Goal: Task Accomplishment & Management: Manage account settings

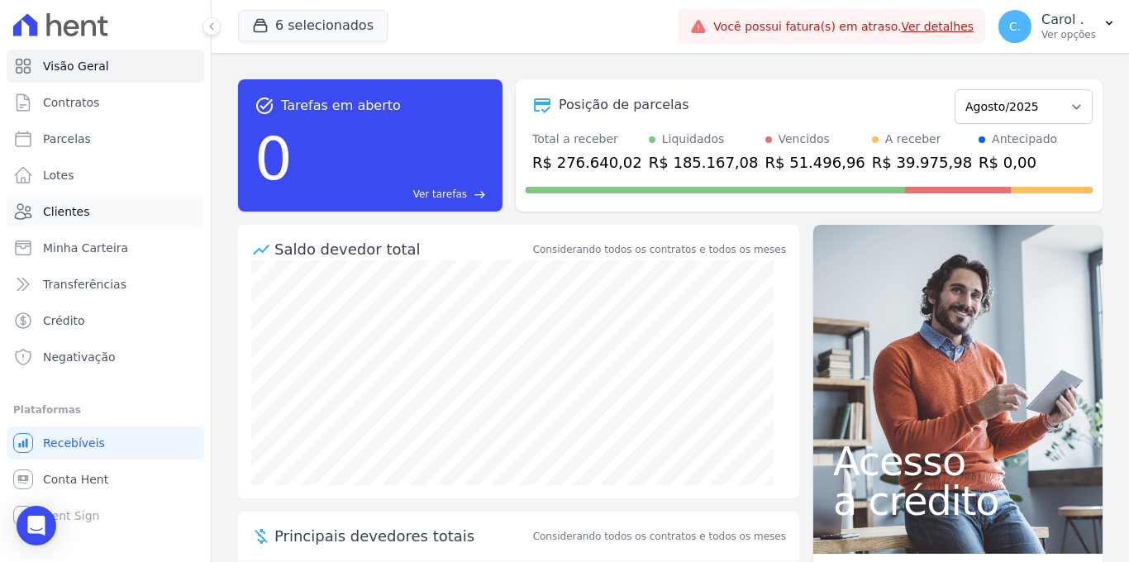
click at [79, 203] on span "Clientes" at bounding box center [66, 211] width 46 height 17
click at [98, 137] on link "Parcelas" at bounding box center [106, 138] width 198 height 33
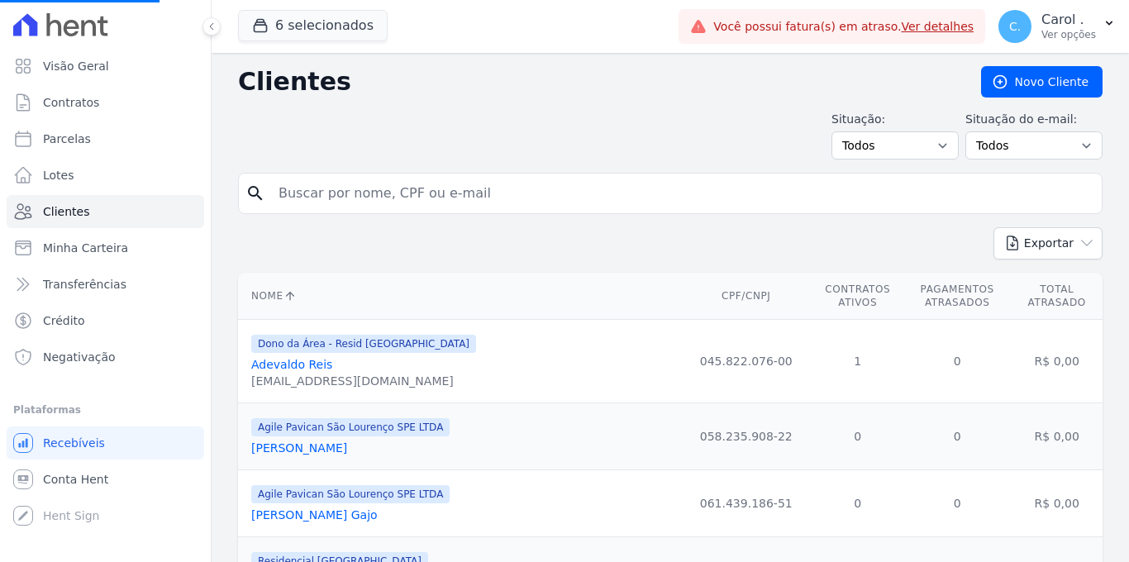
select select
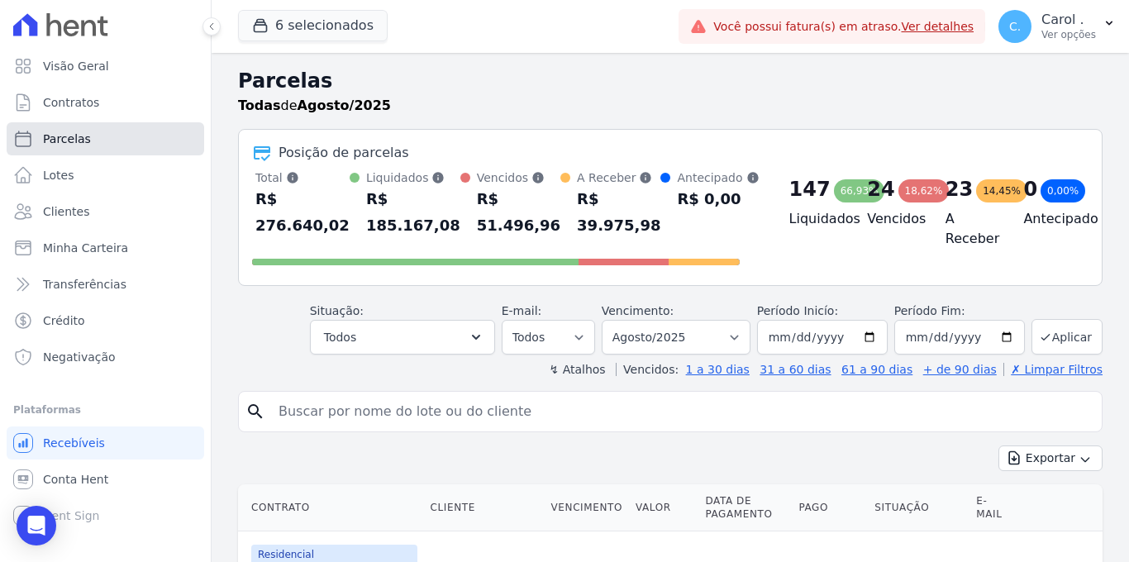
click at [105, 141] on link "Parcelas" at bounding box center [106, 138] width 198 height 33
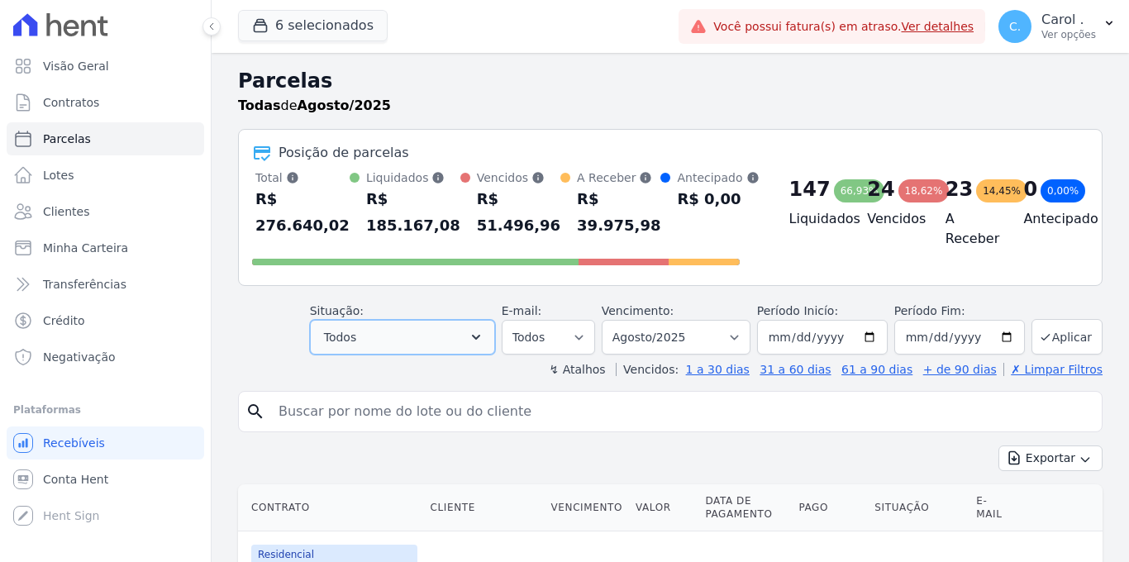
click at [425, 336] on button "Todos" at bounding box center [402, 337] width 185 height 35
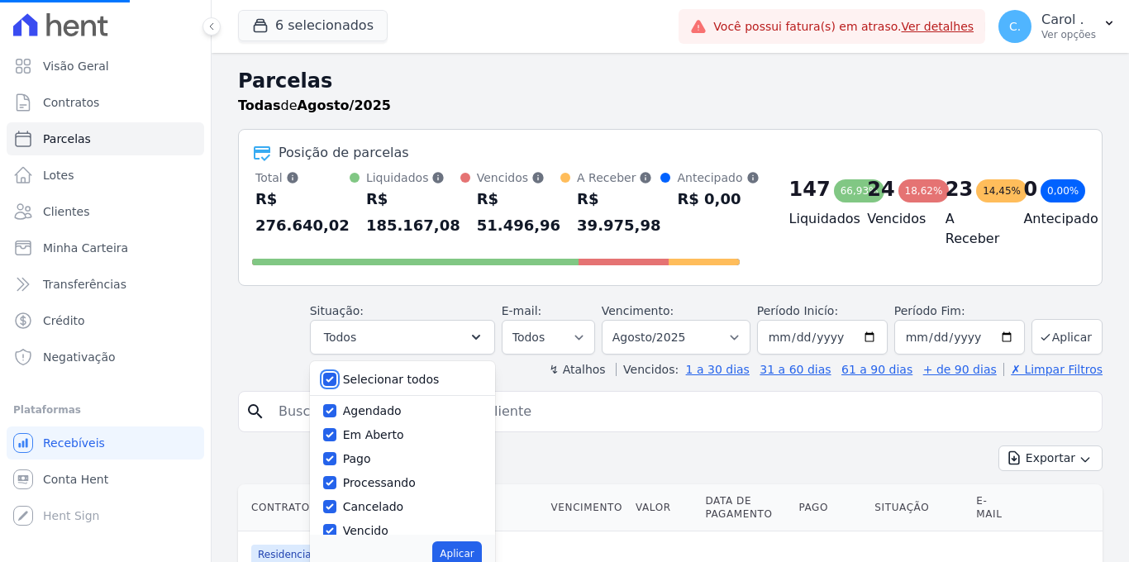
click at [336, 375] on input "Selecionar todos" at bounding box center [329, 379] width 13 height 13
checkbox input "false"
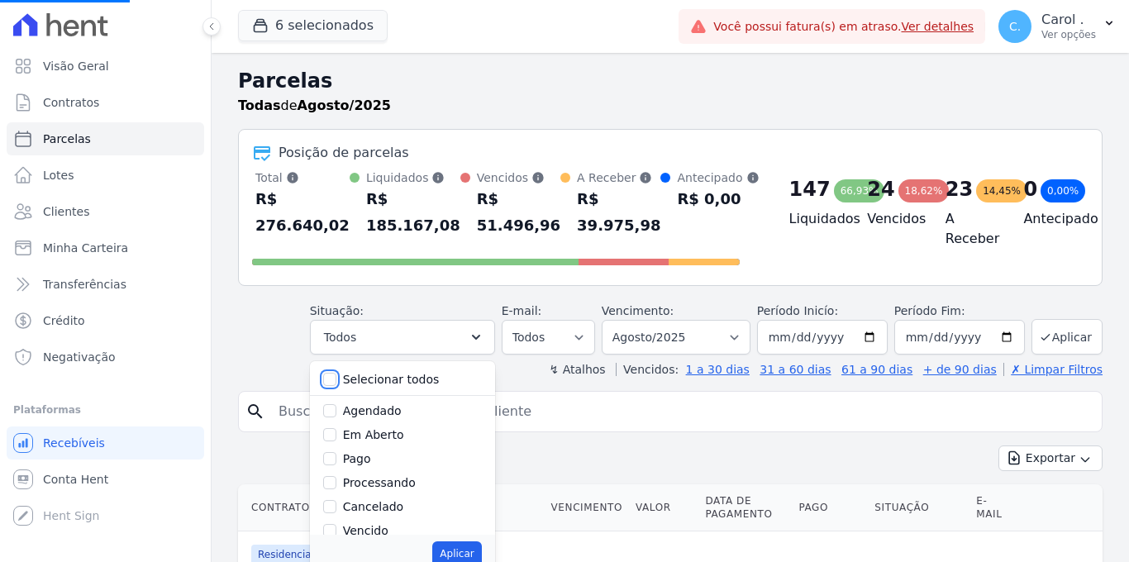
checkbox input "false"
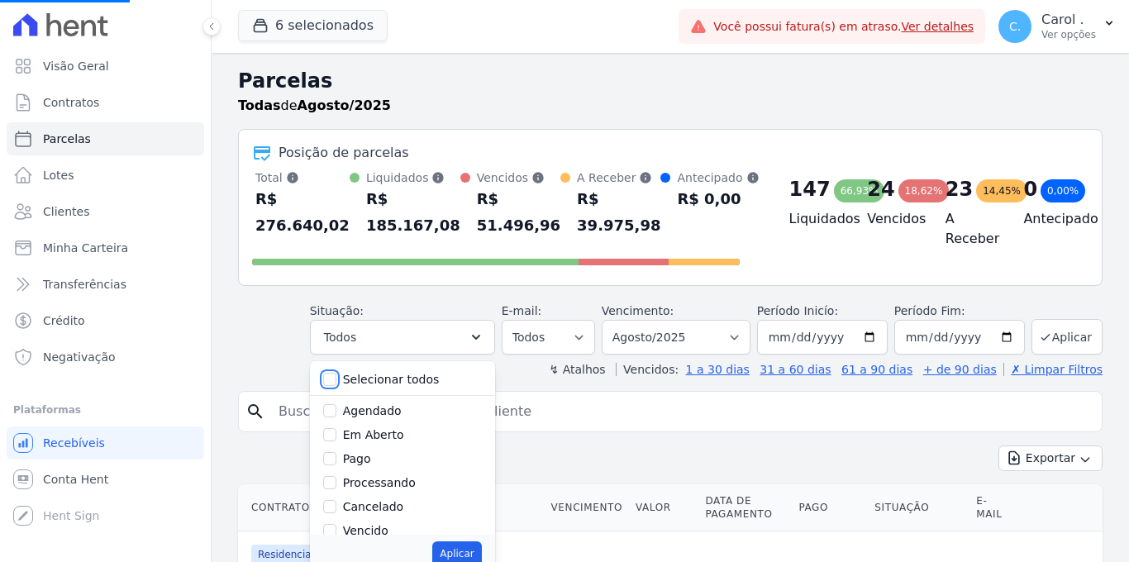
checkbox input "false"
select select
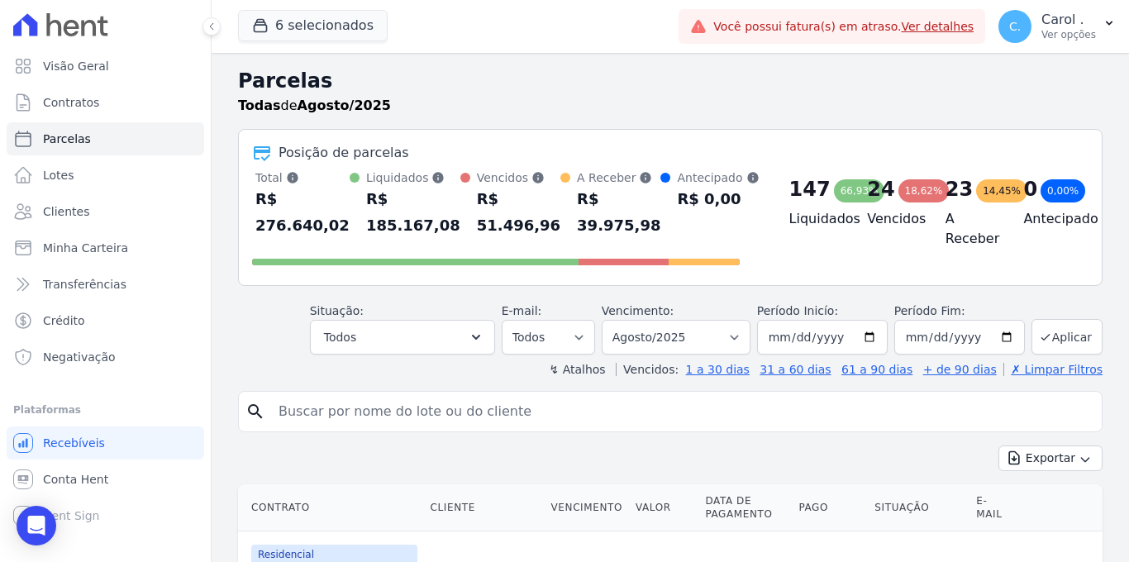
click at [329, 524] on div "Selecionar todos [GEOGRAPHIC_DATA] Em [GEOGRAPHIC_DATA] Pago Processando Cancel…" at bounding box center [407, 443] width 176 height 165
click at [370, 352] on button "Todos" at bounding box center [402, 337] width 185 height 35
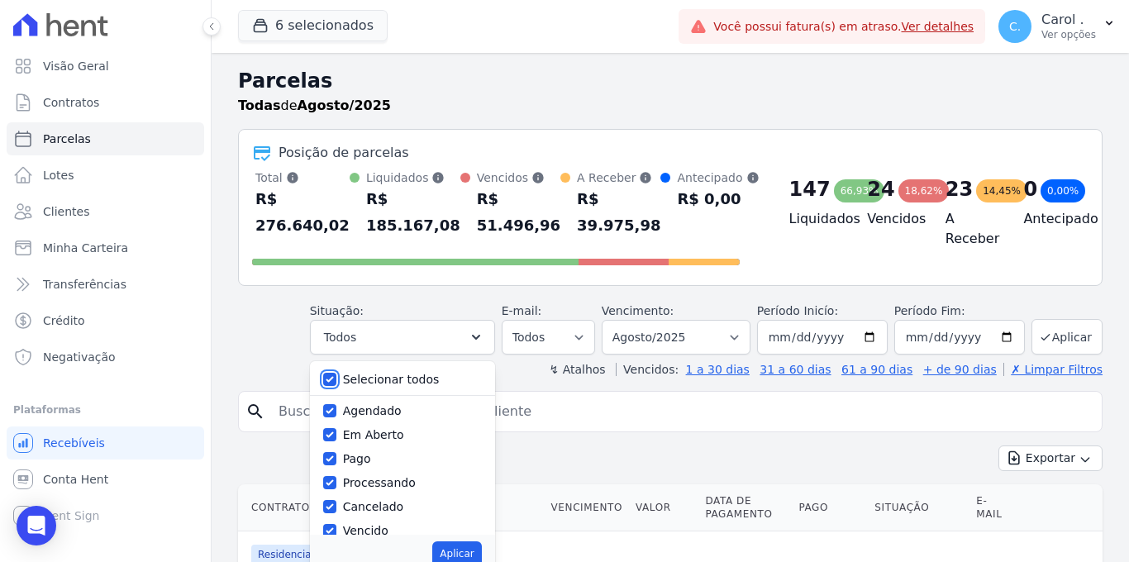
click at [336, 384] on input "Selecionar todos" at bounding box center [329, 379] width 13 height 13
checkbox input "false"
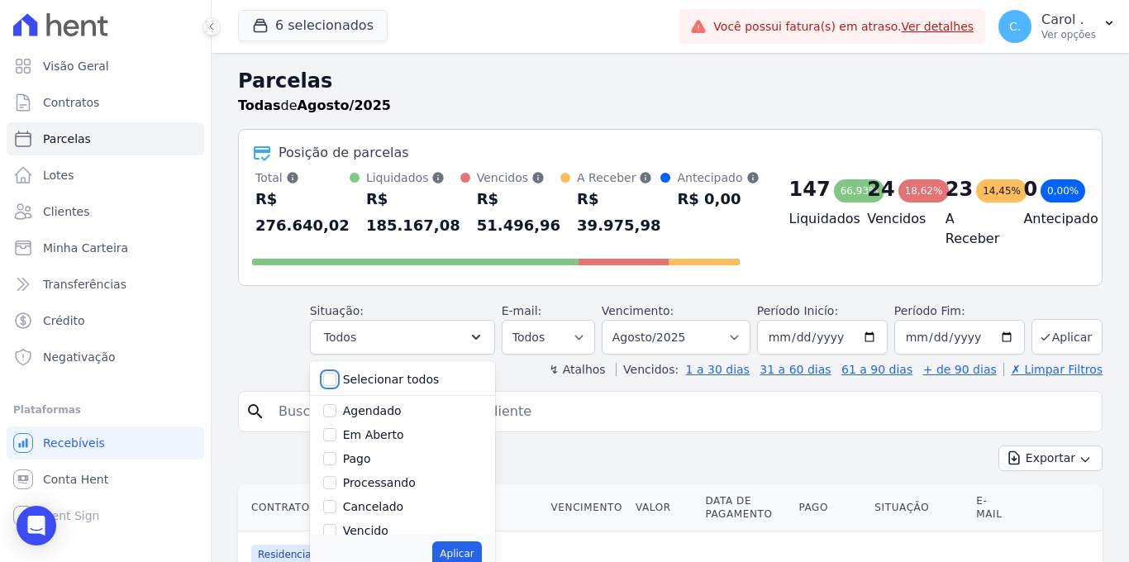
checkbox input "false"
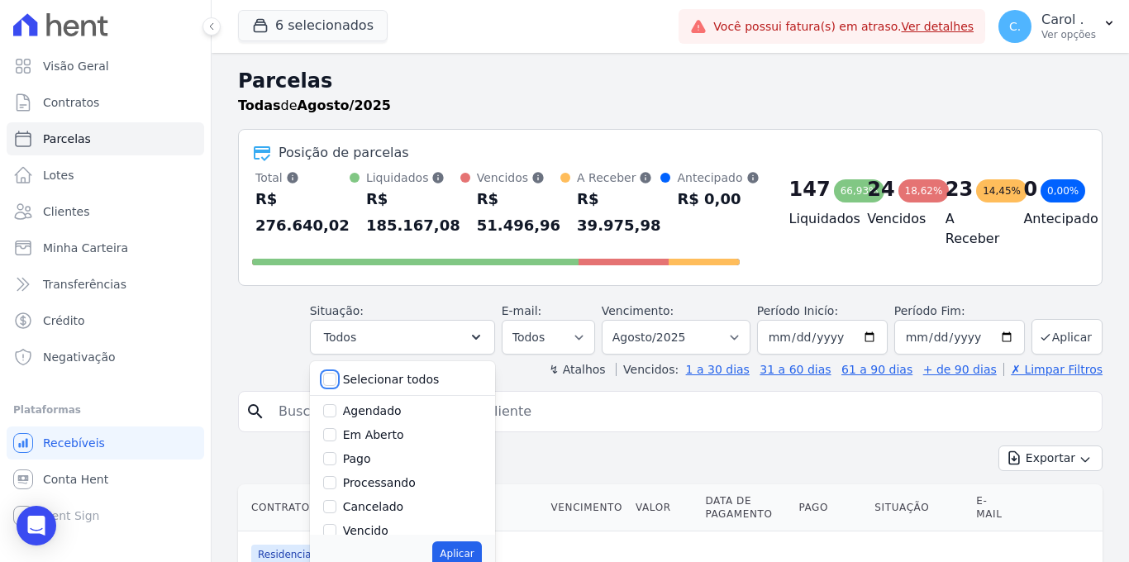
checkbox input "false"
click at [336, 525] on input "Vencido" at bounding box center [329, 530] width 13 height 13
checkbox input "true"
click at [467, 554] on button "Aplicar" at bounding box center [456, 553] width 49 height 25
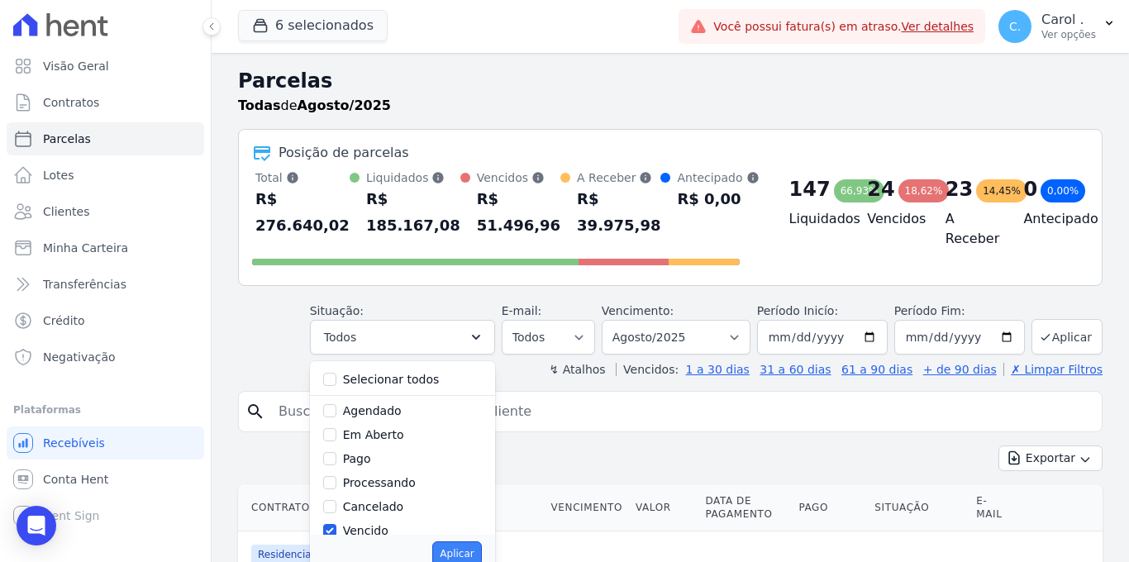
select select "overdue"
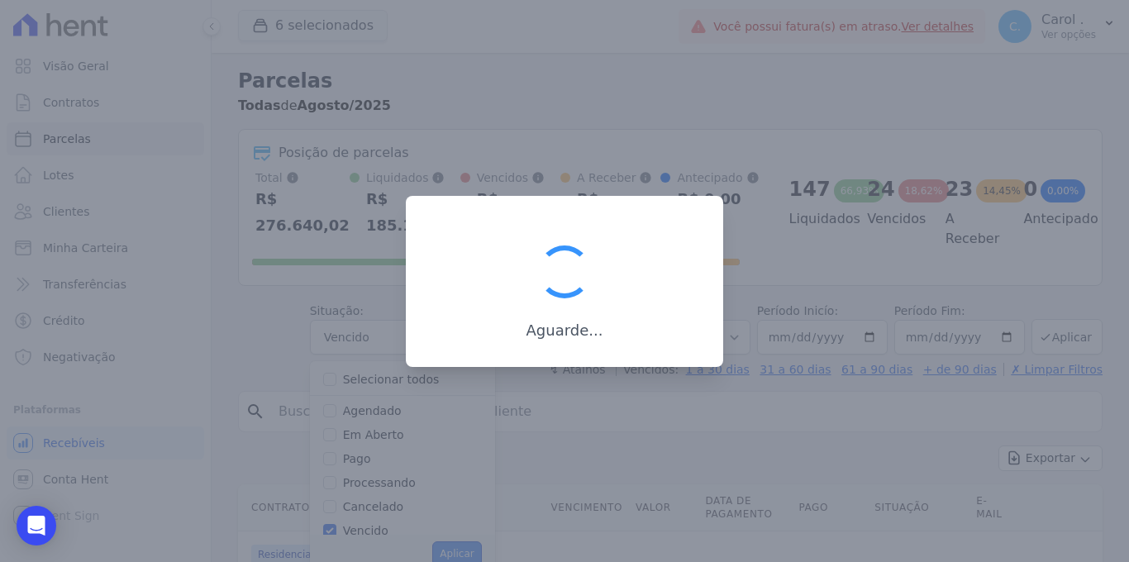
scroll to position [25, 0]
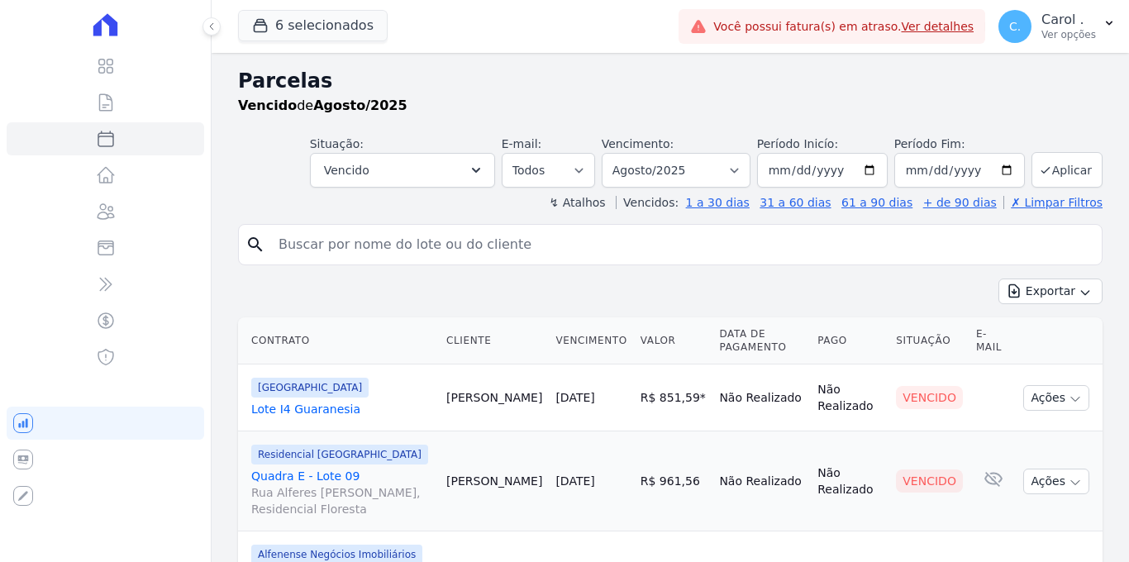
select select
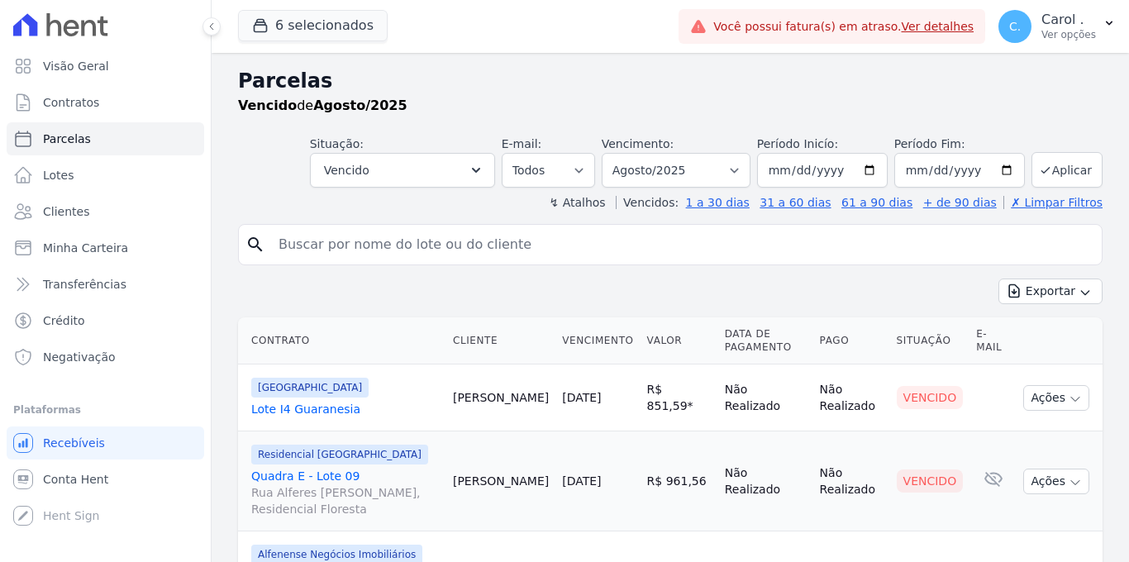
scroll to position [2022, 0]
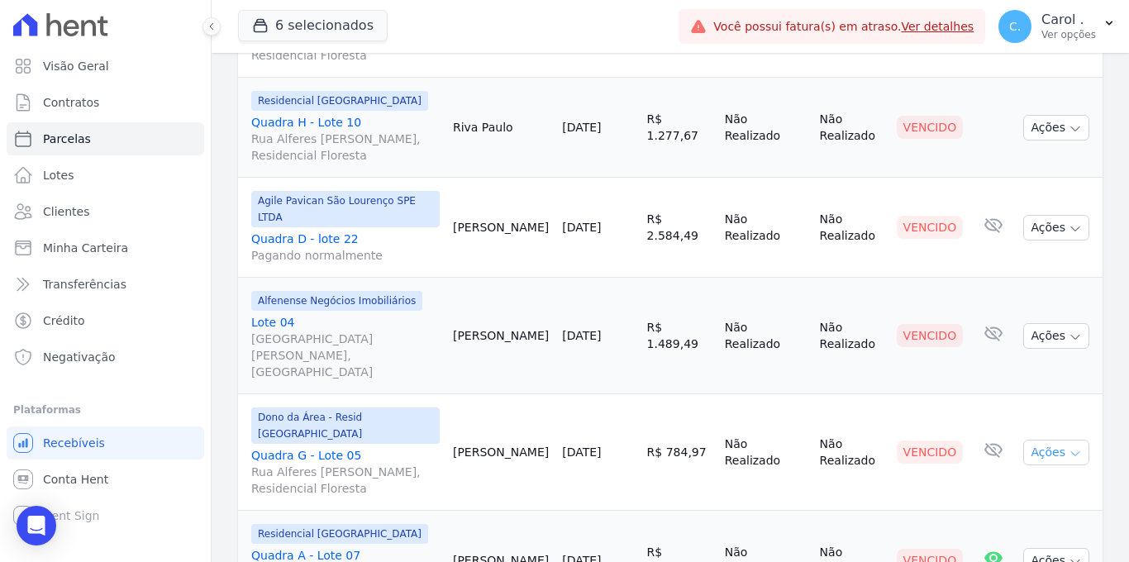
click at [1050, 440] on button "Ações" at bounding box center [1056, 453] width 66 height 26
click at [890, 511] on td "Vencido" at bounding box center [930, 561] width 80 height 100
click at [1034, 548] on button "Ações" at bounding box center [1056, 561] width 66 height 26
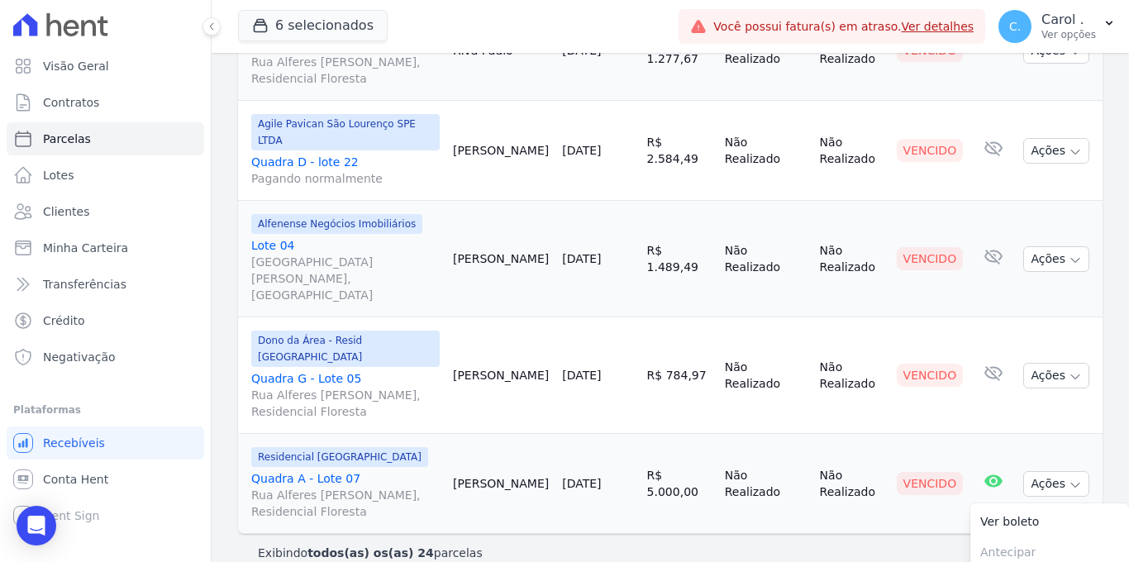
scroll to position [2100, 0]
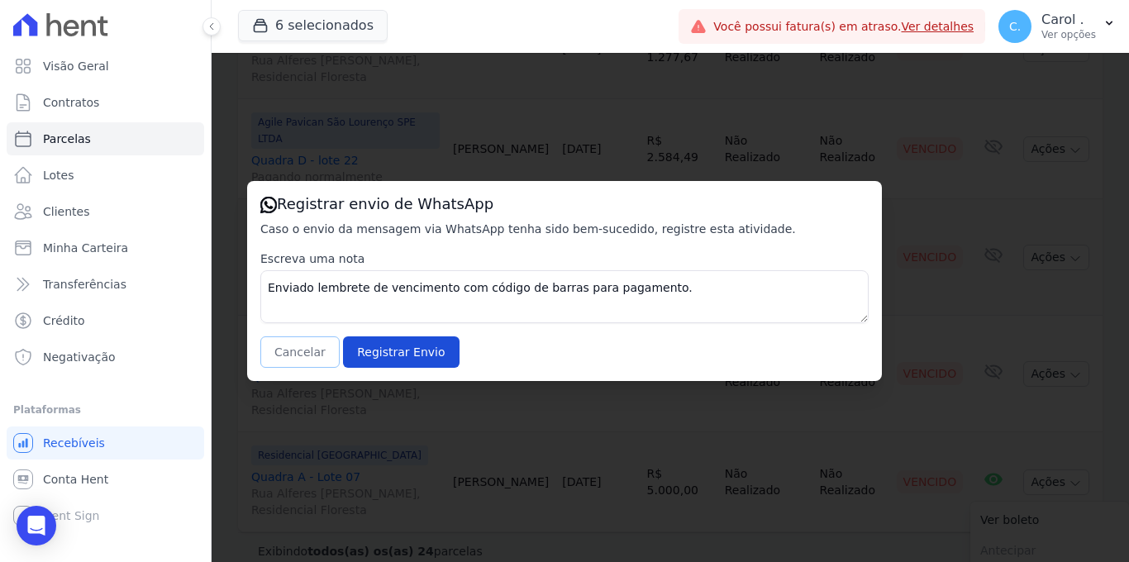
click at [307, 354] on button "Cancelar" at bounding box center [299, 351] width 79 height 31
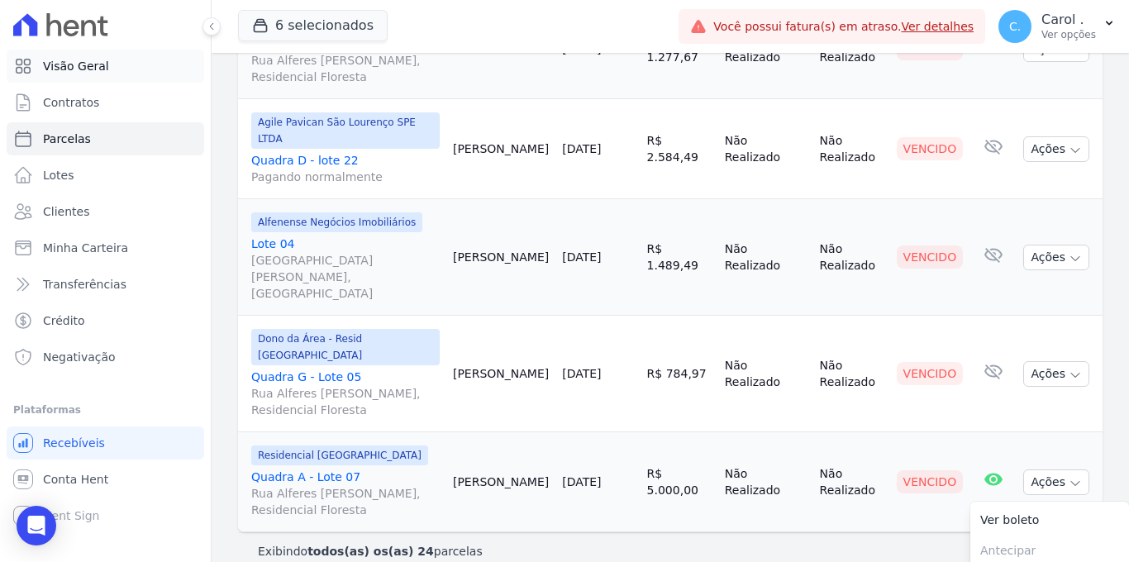
click at [95, 62] on span "Visão Geral" at bounding box center [76, 66] width 66 height 17
